Goal: Task Accomplishment & Management: Complete application form

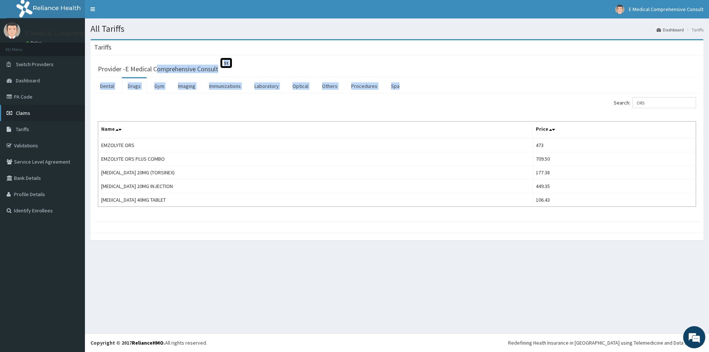
click at [25, 111] on span "Claims" at bounding box center [23, 113] width 14 height 7
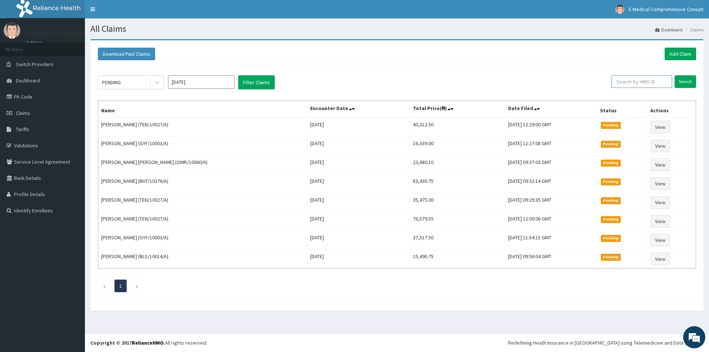
click at [634, 85] on input "text" at bounding box center [641, 81] width 61 height 13
paste input "TEN/10027/A"
type input "TEN/10027/A"
click at [683, 83] on input "Search" at bounding box center [684, 81] width 21 height 13
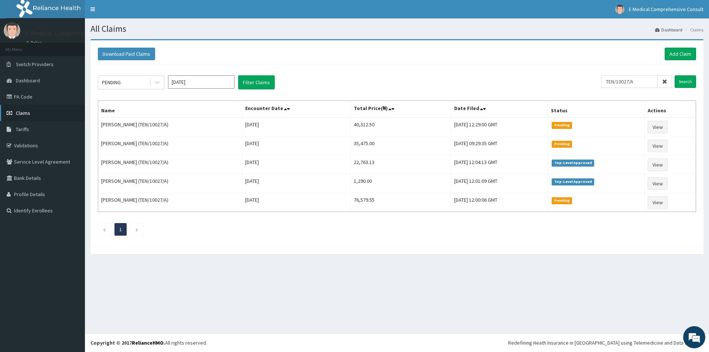
click at [31, 113] on link "Claims" at bounding box center [42, 113] width 85 height 16
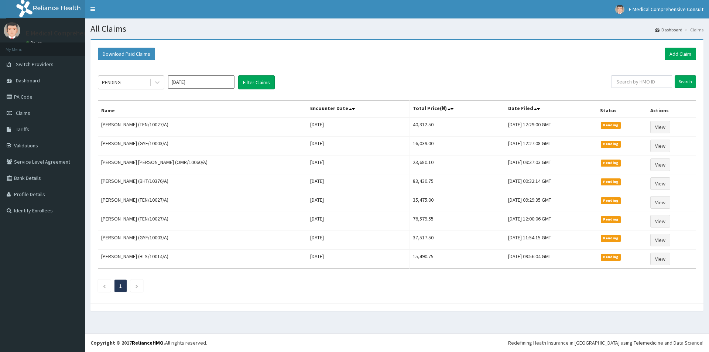
click at [674, 55] on link "Add Claim" at bounding box center [679, 54] width 31 height 13
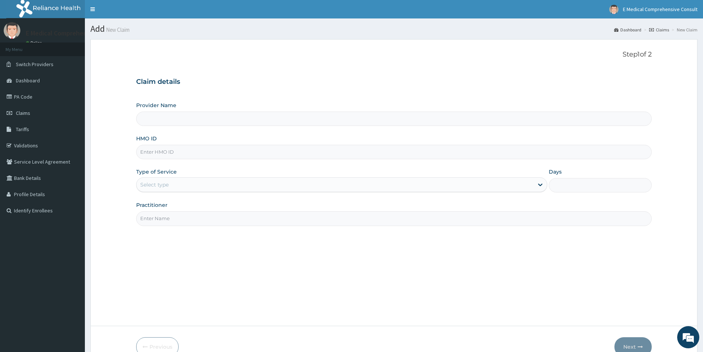
type input "E Medical Comprehensive Consult"
click at [164, 157] on input "HMO ID" at bounding box center [394, 152] width 516 height 14
paste input "TEN/10027/A"
type input "TEN/10027/A"
click at [181, 183] on div "Select type" at bounding box center [335, 185] width 397 height 12
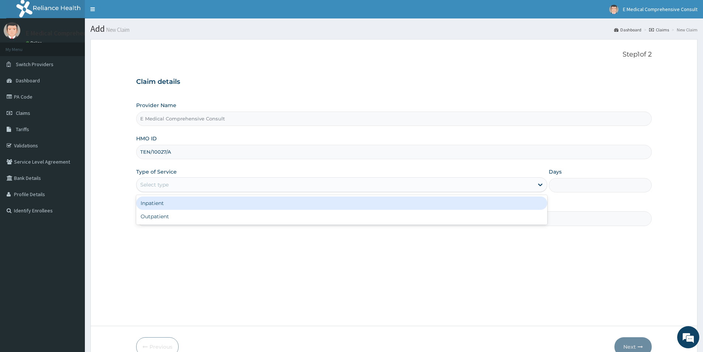
click at [175, 205] on div "Inpatient" at bounding box center [341, 202] width 411 height 13
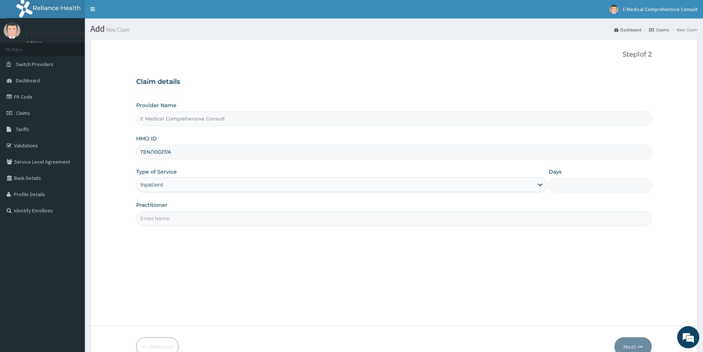
click at [179, 221] on input "Practitioner" at bounding box center [394, 218] width 516 height 14
type input "DR. OKAFOR"
click at [610, 183] on input "Days" at bounding box center [600, 185] width 103 height 14
click at [573, 182] on input "Days" at bounding box center [600, 185] width 103 height 14
type input "1"
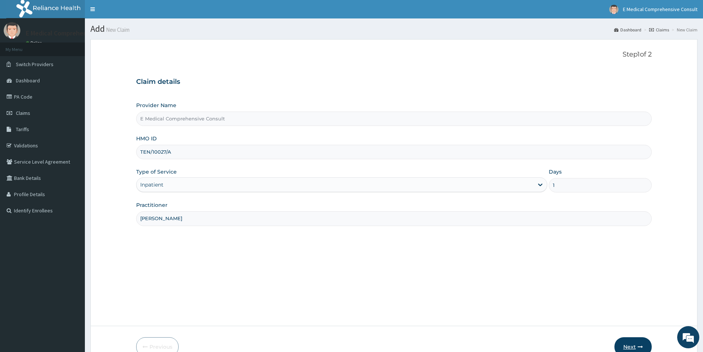
click at [625, 344] on button "Next" at bounding box center [633, 346] width 37 height 19
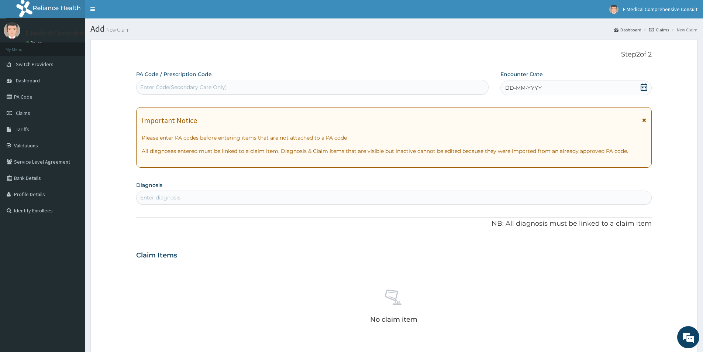
click at [157, 86] on div "Enter Code(Secondary Care Only)" at bounding box center [183, 86] width 87 height 7
paste input "PA/FF943C"
type input "PA/FF943C"
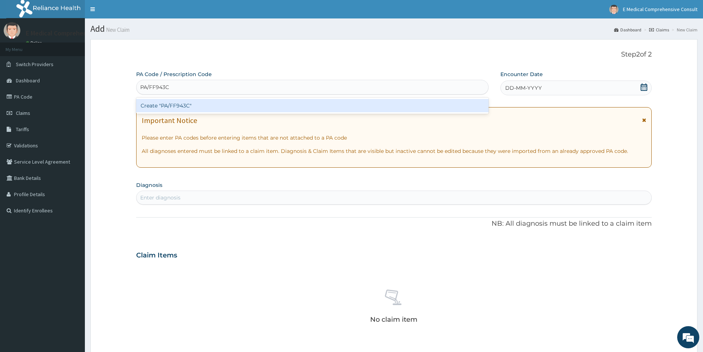
click at [166, 107] on div "Create "PA/FF943C"" at bounding box center [312, 105] width 353 height 13
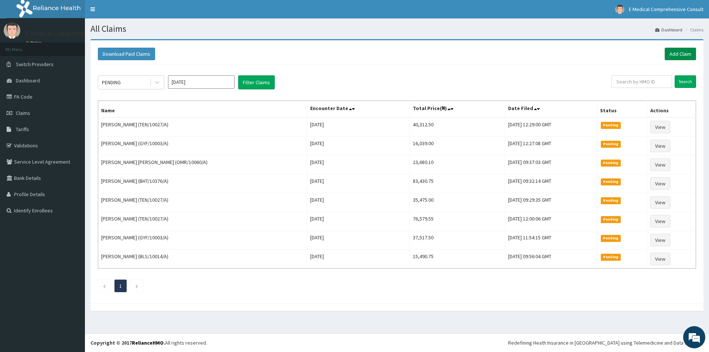
click at [681, 49] on link "Add Claim" at bounding box center [679, 54] width 31 height 13
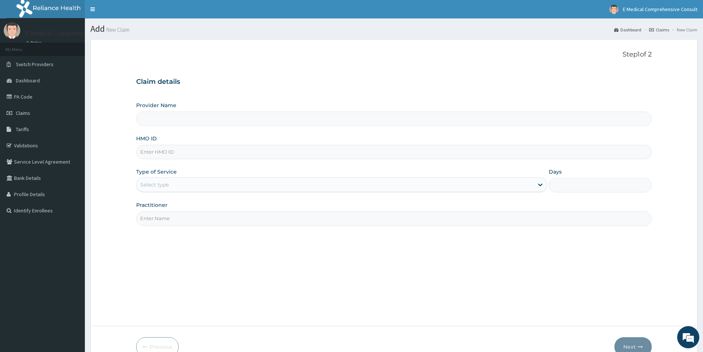
type input "E Medical Comprehensive Consult"
click at [174, 155] on input "HMO ID" at bounding box center [394, 152] width 516 height 14
paste input "TEN/10027/A"
type input "TEN/10027/A"
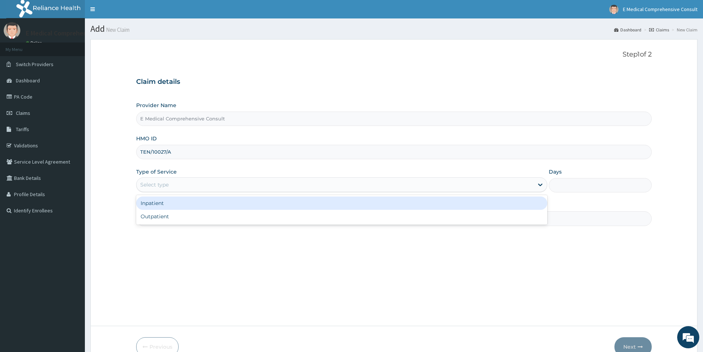
click at [176, 187] on div "Select type" at bounding box center [335, 185] width 397 height 12
click at [175, 203] on div "Inpatient" at bounding box center [341, 202] width 411 height 13
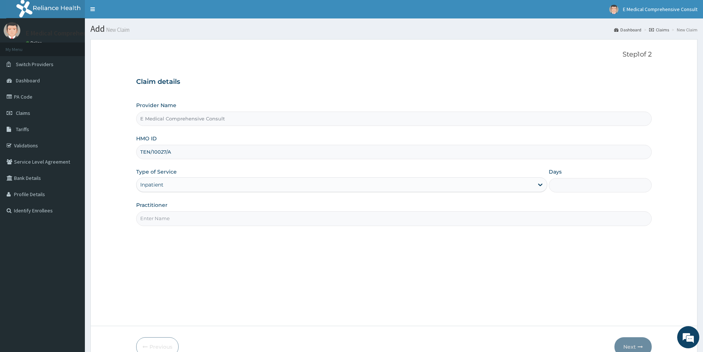
click at [179, 219] on input "Practitioner" at bounding box center [394, 218] width 516 height 14
type input "DR. OKAFOR"
click at [588, 186] on input "Days" at bounding box center [600, 185] width 103 height 14
type input "1"
click at [626, 346] on button "Next" at bounding box center [633, 346] width 37 height 19
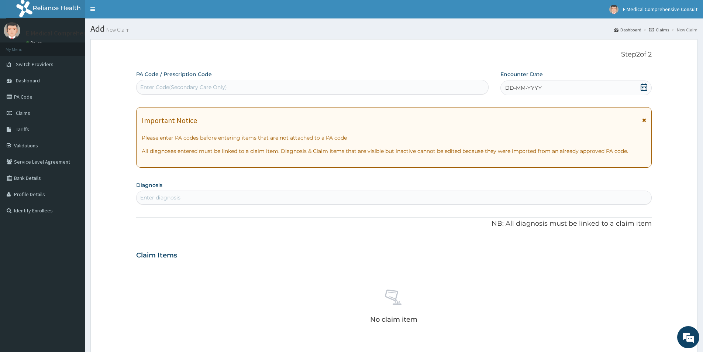
click at [209, 90] on div "Enter Code(Secondary Care Only)" at bounding box center [183, 86] width 87 height 7
paste input "PA/02503C"
type input "PA/02503C"
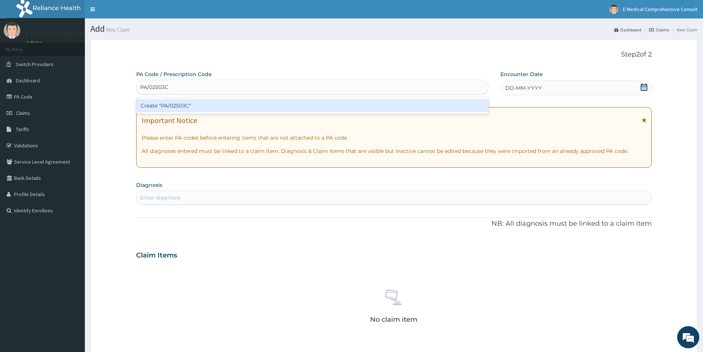
click at [206, 104] on div "Create "PA/02503C"" at bounding box center [312, 105] width 353 height 13
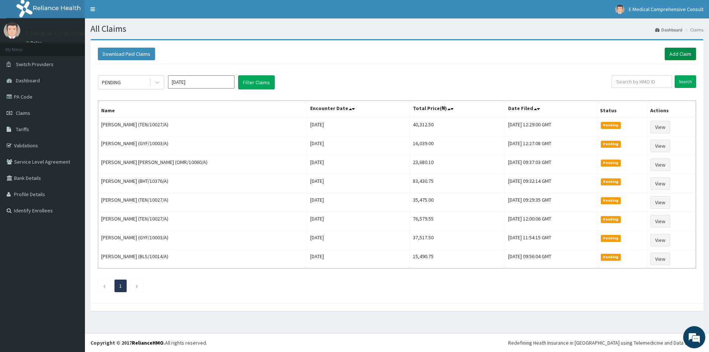
click at [677, 53] on link "Add Claim" at bounding box center [679, 54] width 31 height 13
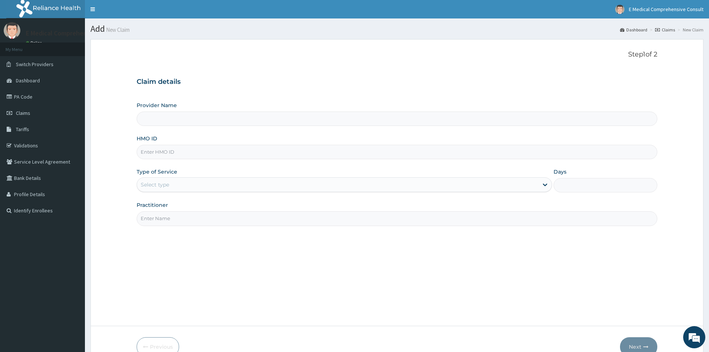
type input "E Medical Comprehensive Consult"
click at [13, 145] on icon at bounding box center [10, 145] width 7 height 5
